Goal: Check status: Check status

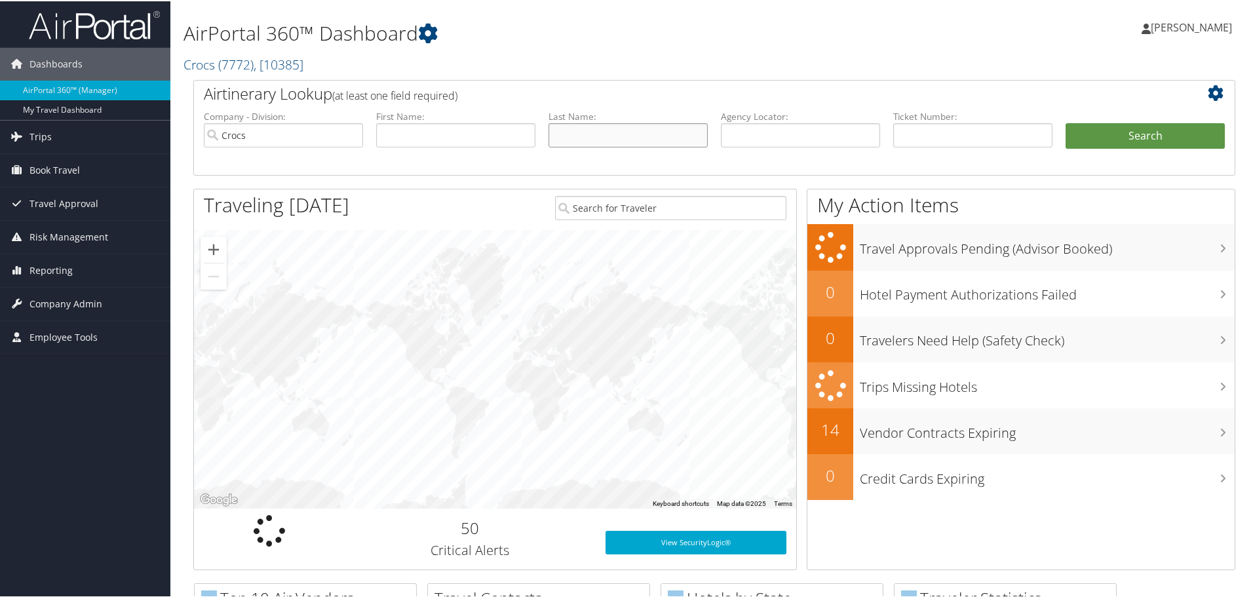
click at [583, 136] on input "text" at bounding box center [628, 134] width 159 height 24
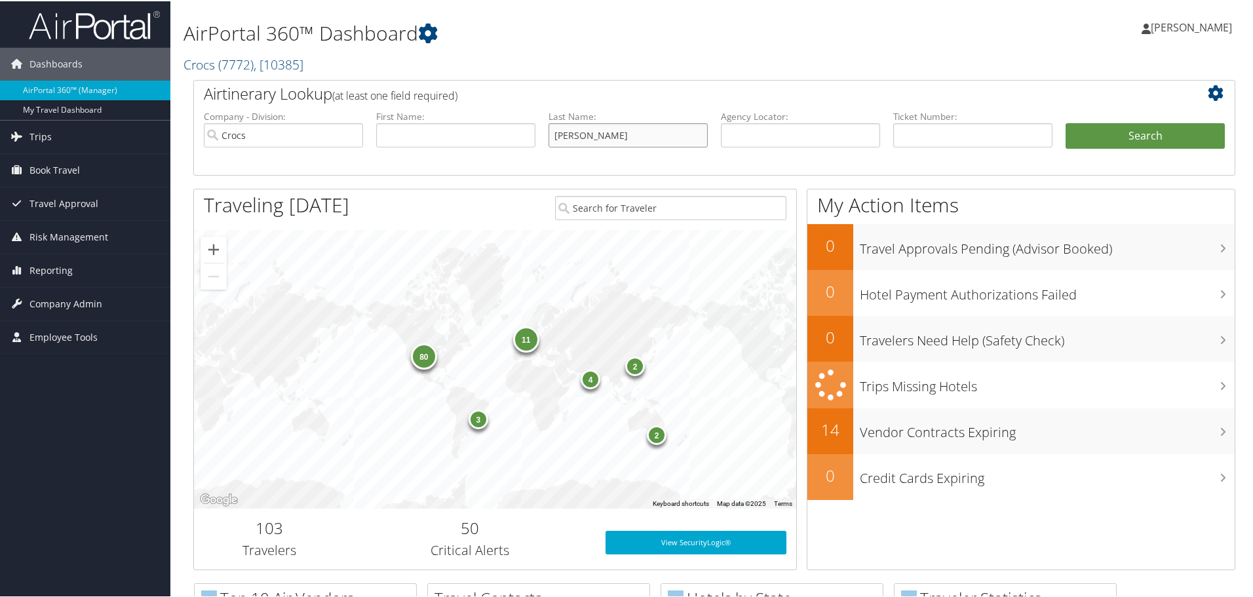
type input "[PERSON_NAME]"
click at [1066, 122] on button "Search" at bounding box center [1145, 135] width 159 height 26
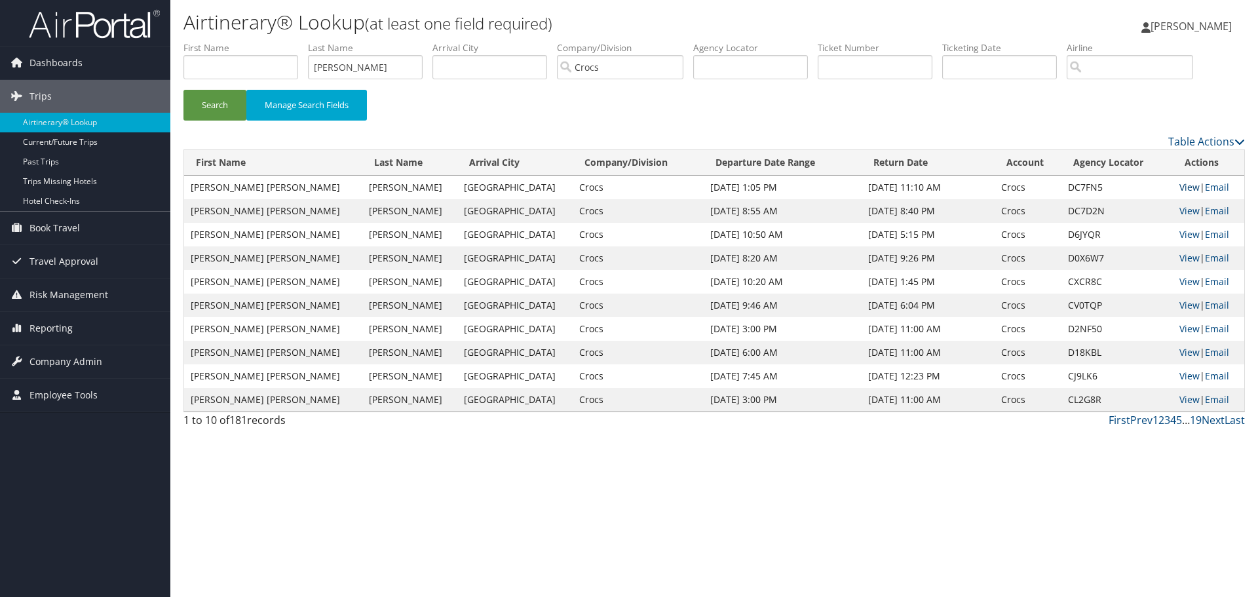
click at [1180, 186] on link "View" at bounding box center [1190, 187] width 20 height 12
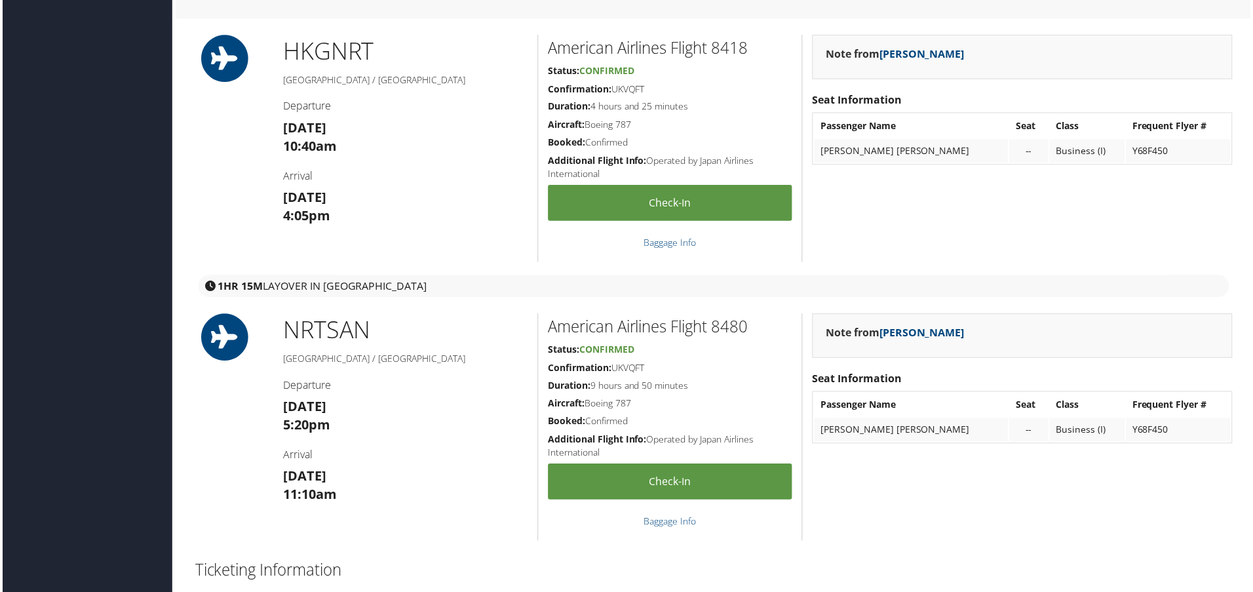
scroll to position [1114, 0]
